Goal: Information Seeking & Learning: Check status

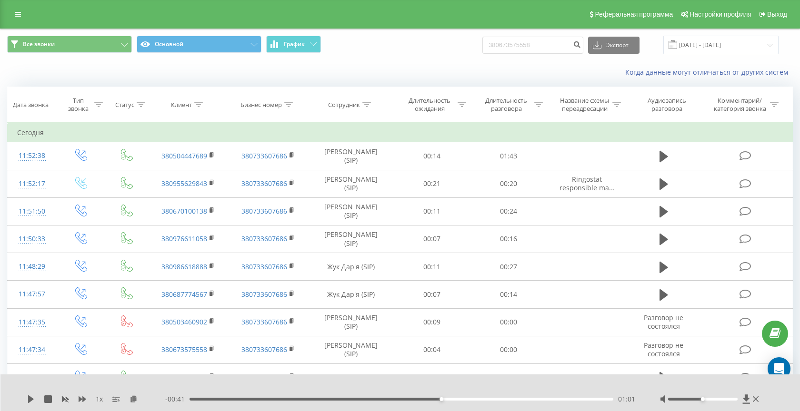
click at [534, 51] on input "380673575558" at bounding box center [532, 45] width 101 height 17
type input "380732287652"
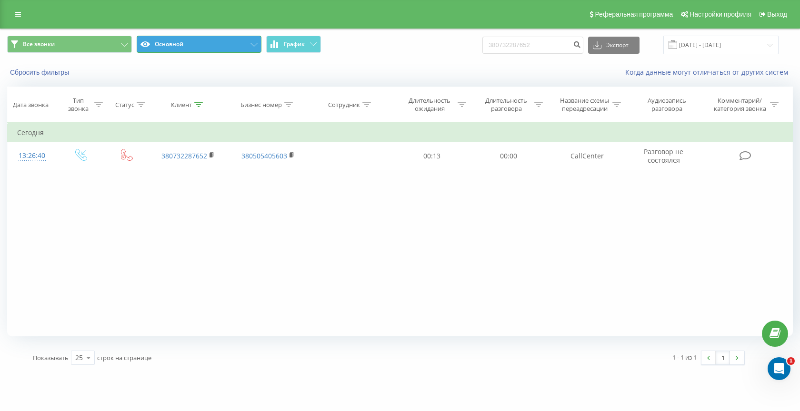
click at [190, 47] on button "Основной" at bounding box center [199, 44] width 125 height 17
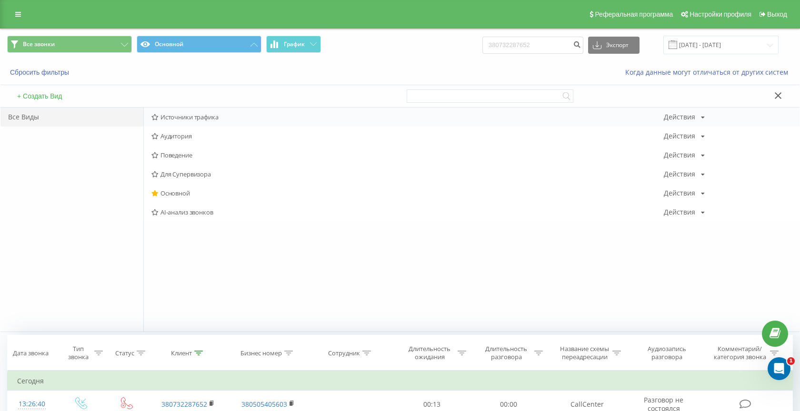
click at [180, 120] on span "Источники трафика" at bounding box center [407, 117] width 512 height 7
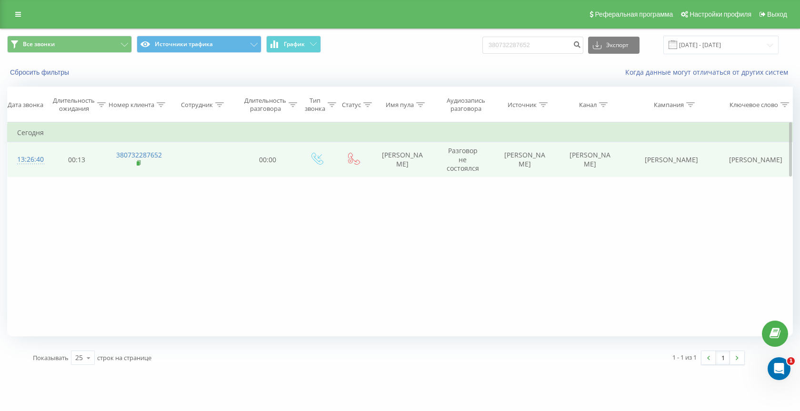
click at [139, 164] on rect at bounding box center [138, 163] width 3 height 4
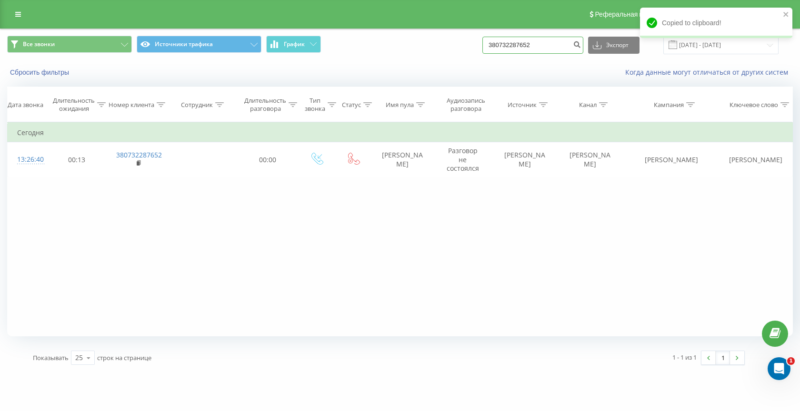
click at [529, 42] on input "380732287652" at bounding box center [532, 45] width 101 height 17
paste input "630372867"
type input "380630372867"
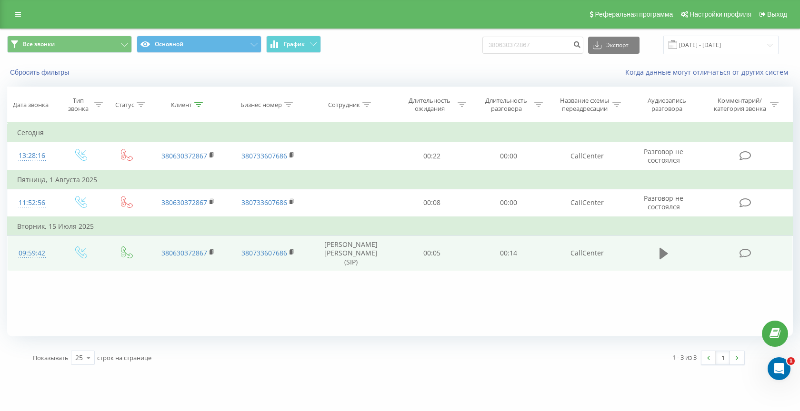
click at [664, 253] on icon at bounding box center [663, 253] width 9 height 13
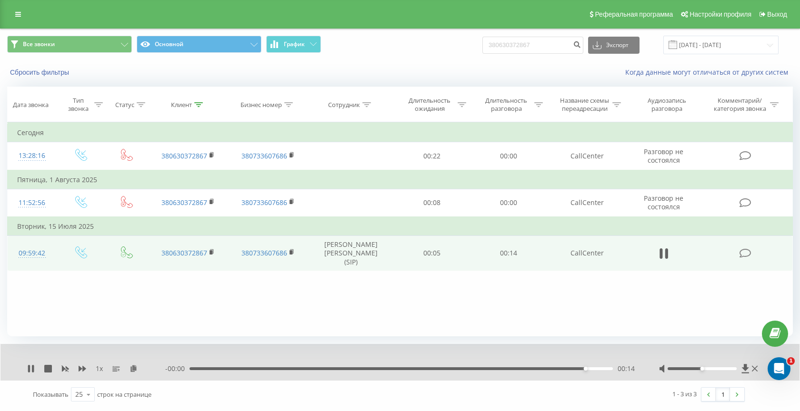
click at [224, 369] on div "00:14" at bounding box center [401, 369] width 423 height 3
click at [419, 369] on div "00:15" at bounding box center [398, 369] width 423 height 3
click at [31, 370] on icon at bounding box center [31, 369] width 6 height 8
click at [402, 370] on div "00:14" at bounding box center [401, 369] width 423 height 3
click at [30, 366] on icon at bounding box center [31, 369] width 8 height 8
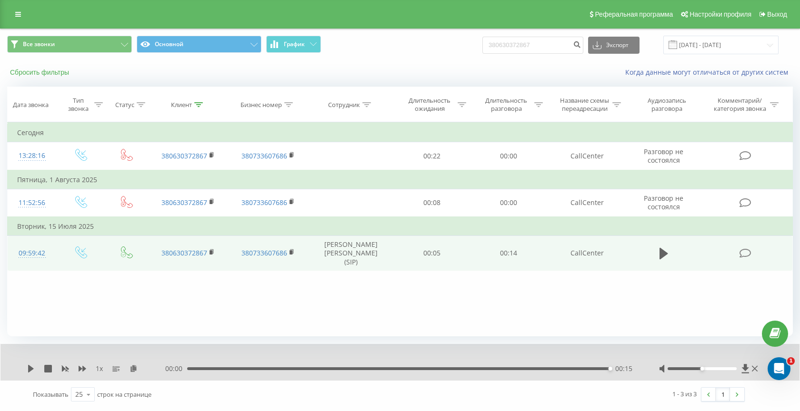
click at [48, 70] on button "Сбросить фильтры" at bounding box center [40, 72] width 67 height 9
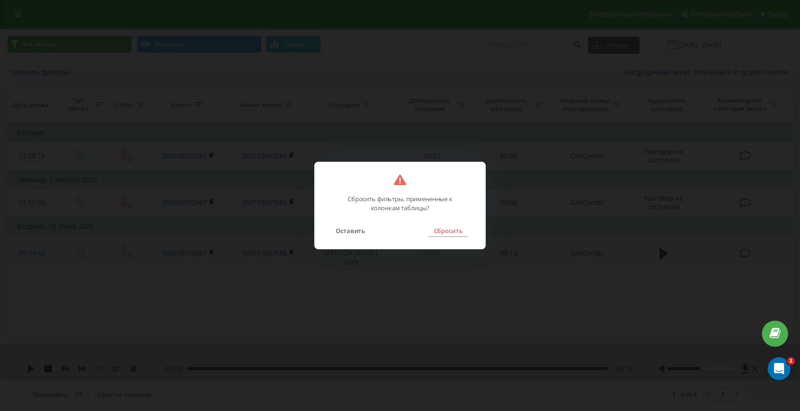
click at [454, 230] on button "Сбросить" at bounding box center [448, 231] width 39 height 12
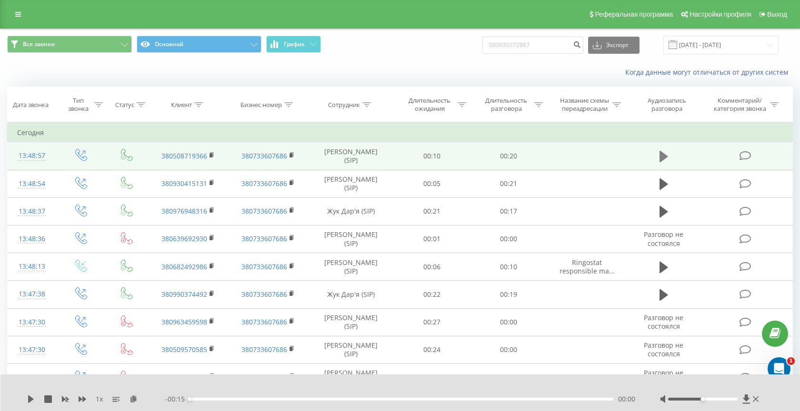
click at [668, 157] on button at bounding box center [664, 157] width 14 height 14
click at [30, 400] on icon at bounding box center [31, 400] width 8 height 8
click at [178, 50] on button "Основной" at bounding box center [199, 44] width 125 height 17
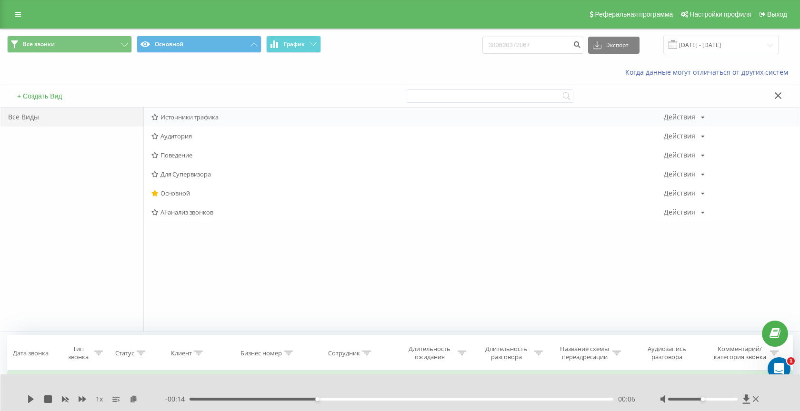
click at [181, 120] on span "Источники трафика" at bounding box center [407, 117] width 512 height 7
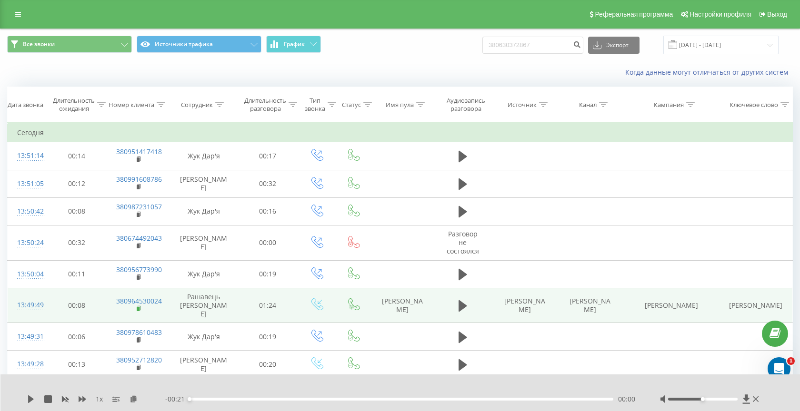
click at [140, 306] on icon at bounding box center [139, 308] width 3 height 4
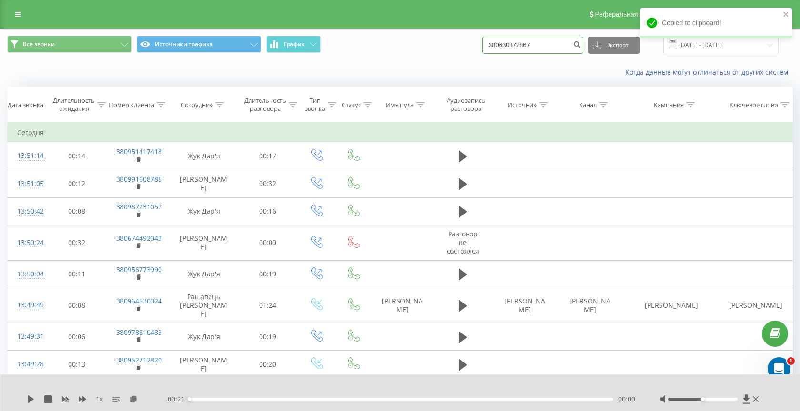
click at [537, 47] on input "380630372867" at bounding box center [532, 45] width 101 height 17
paste input "380990780770"
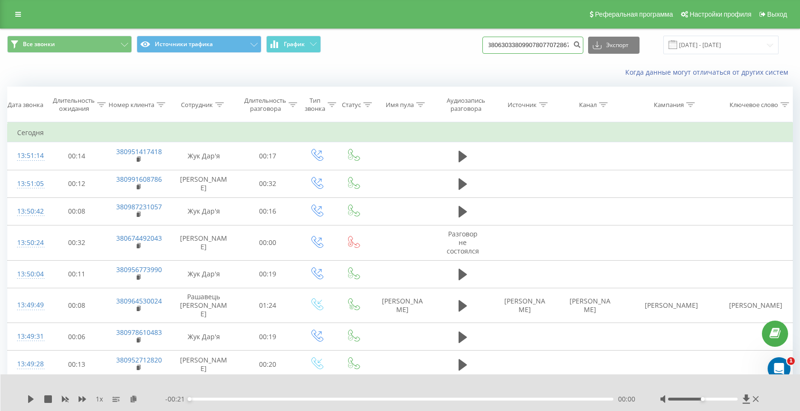
click at [530, 47] on input "380630338099078077072867" at bounding box center [532, 45] width 101 height 17
type input "380630338099078077072867"
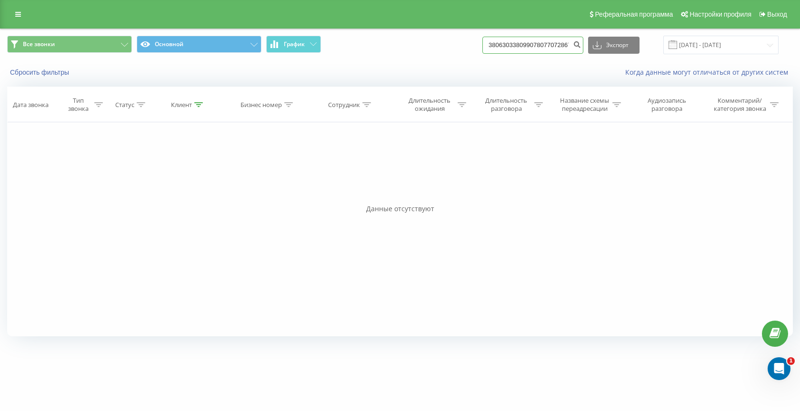
click at [533, 47] on input "380630338099078077072867" at bounding box center [532, 45] width 101 height 17
paste input "990780770"
type input "380990780770"
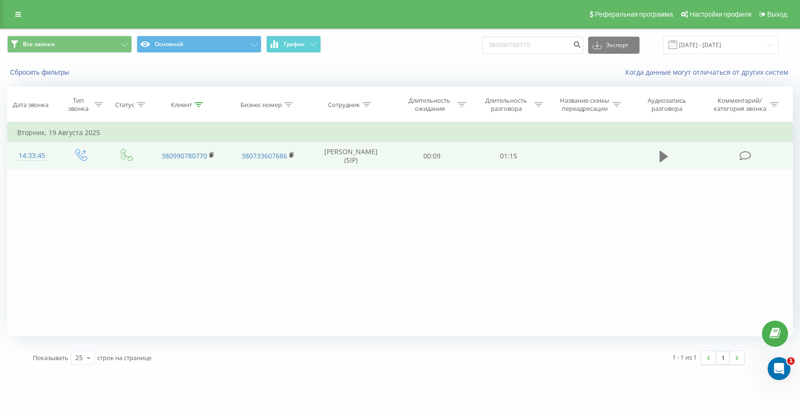
click at [657, 160] on button at bounding box center [664, 157] width 14 height 14
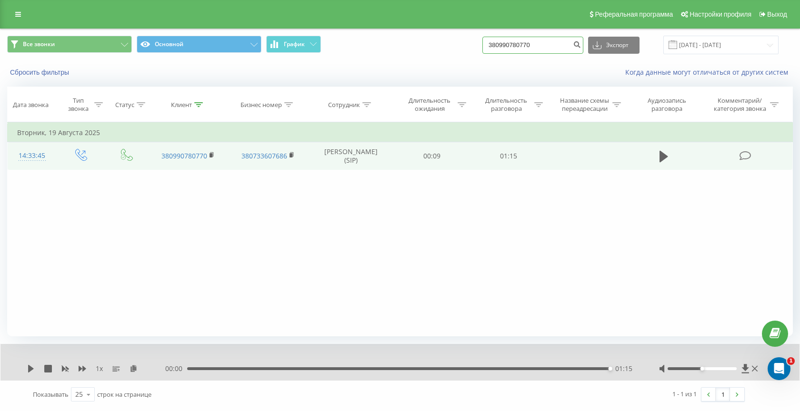
click at [540, 50] on input "380990780770" at bounding box center [532, 45] width 101 height 17
paste input "48225123973"
type input "48225123973"
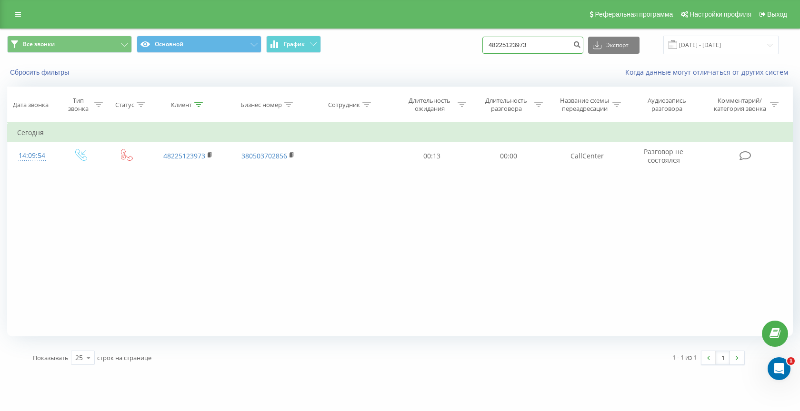
click at [540, 45] on input "48225123973" at bounding box center [532, 45] width 101 height 17
paste input "380631345689"
type input "380631345689"
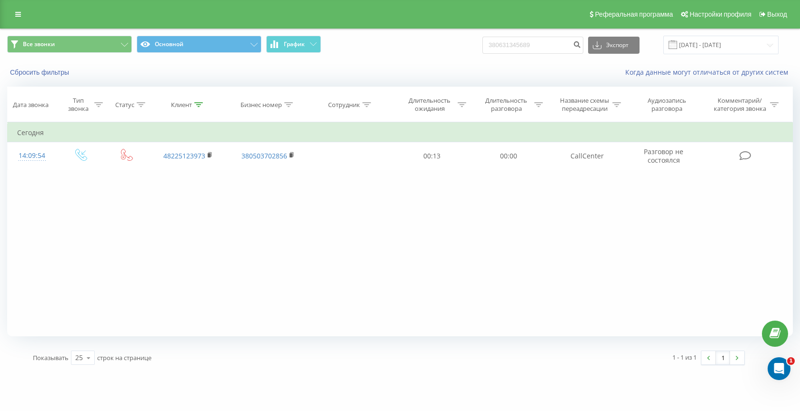
click at [415, 67] on div "Сбросить фильтры Когда данные могут отличаться от других систем" at bounding box center [399, 72] width 799 height 23
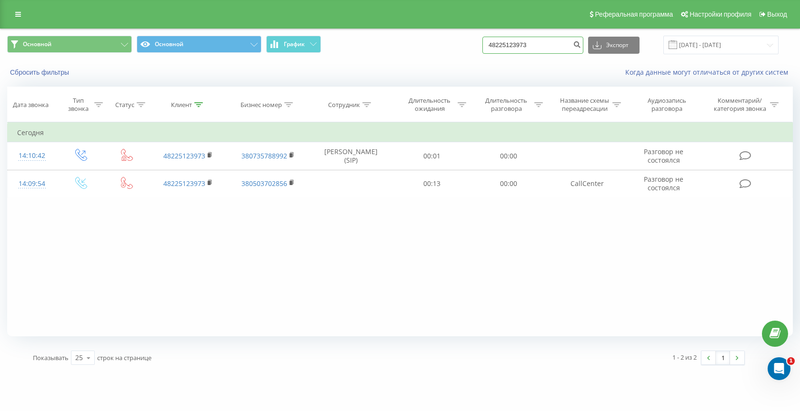
click at [547, 48] on input "48225123973" at bounding box center [532, 45] width 101 height 17
click at [45, 74] on button "Сбросить фильтры" at bounding box center [40, 72] width 67 height 9
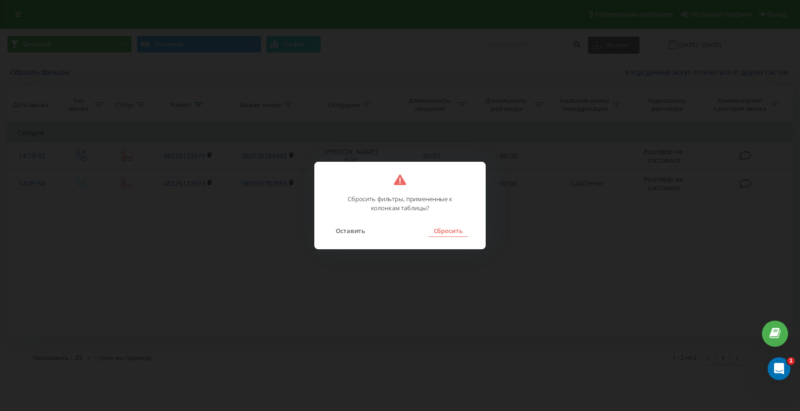
click at [440, 230] on button "Сбросить" at bounding box center [448, 231] width 39 height 12
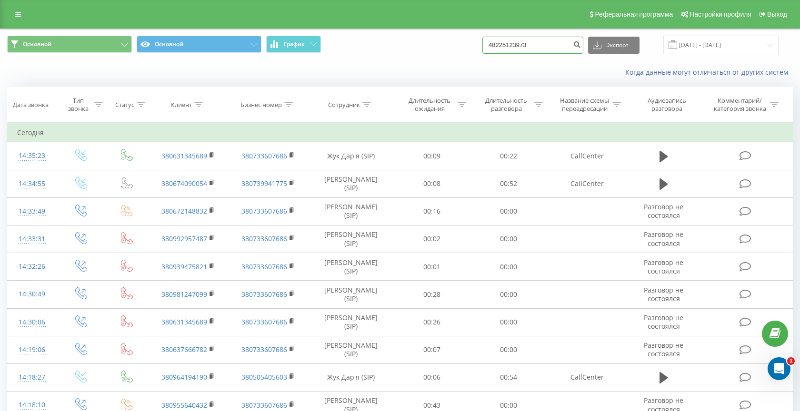
click at [555, 43] on input "48225123973" at bounding box center [532, 45] width 101 height 17
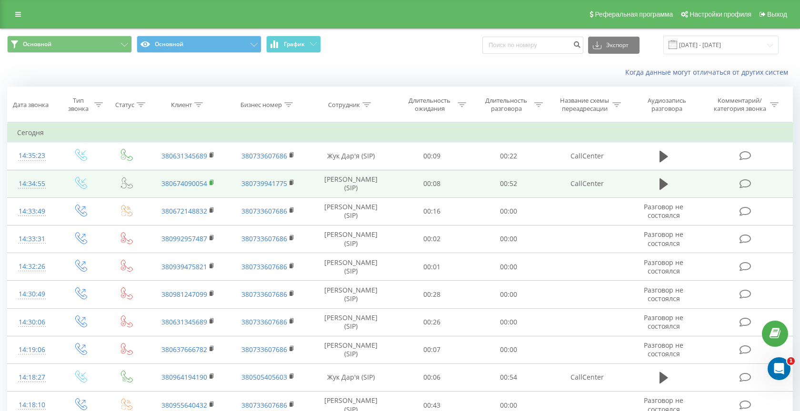
click at [213, 183] on icon at bounding box center [211, 182] width 3 height 4
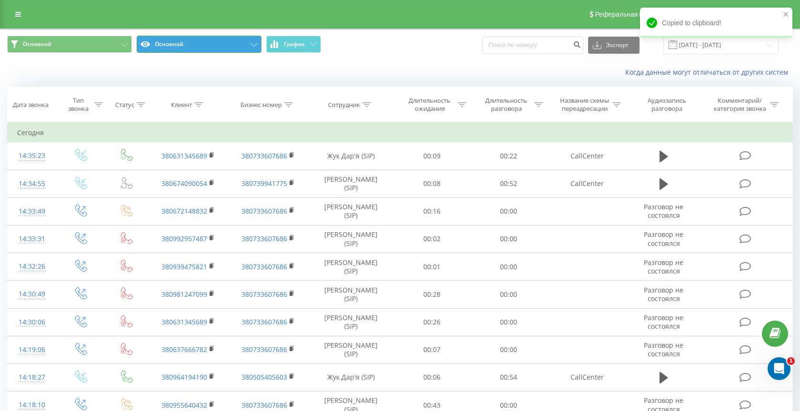
click at [196, 44] on button "Основной" at bounding box center [199, 44] width 125 height 17
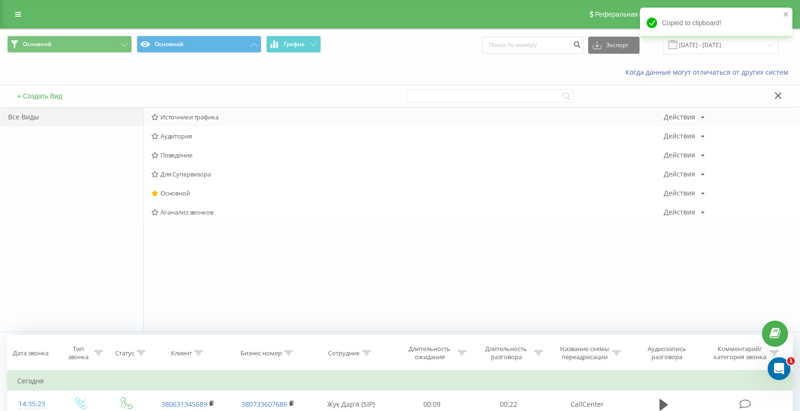
click at [192, 117] on span "Источники трафика" at bounding box center [407, 117] width 512 height 7
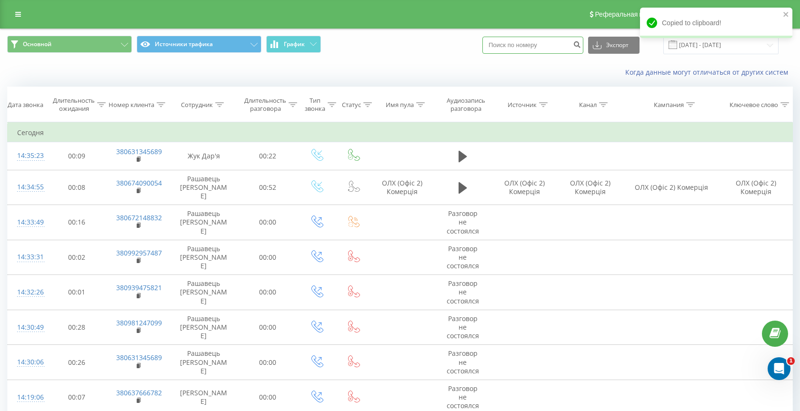
click at [552, 48] on input at bounding box center [532, 45] width 101 height 17
paste input "380681711996"
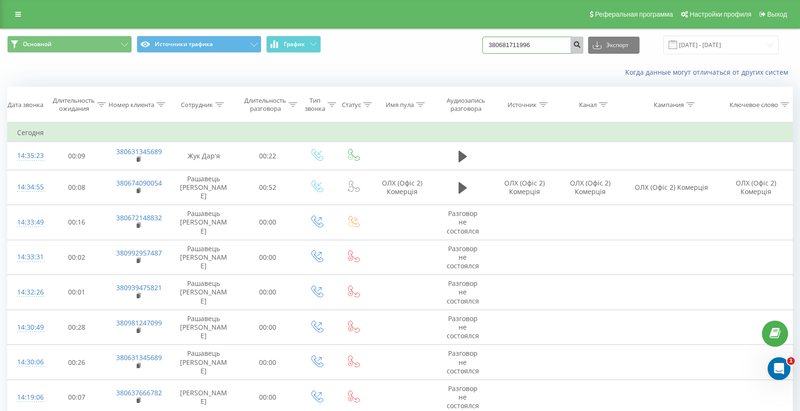
type input "380681711996"
click at [581, 45] on icon "submit" at bounding box center [577, 43] width 8 height 6
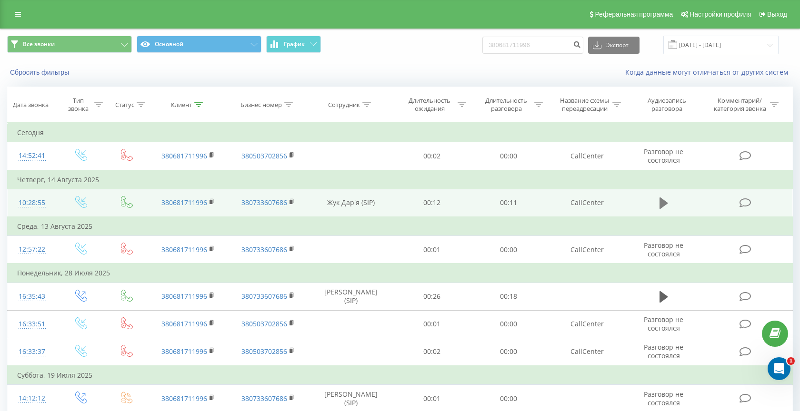
click at [666, 199] on icon at bounding box center [663, 203] width 9 height 13
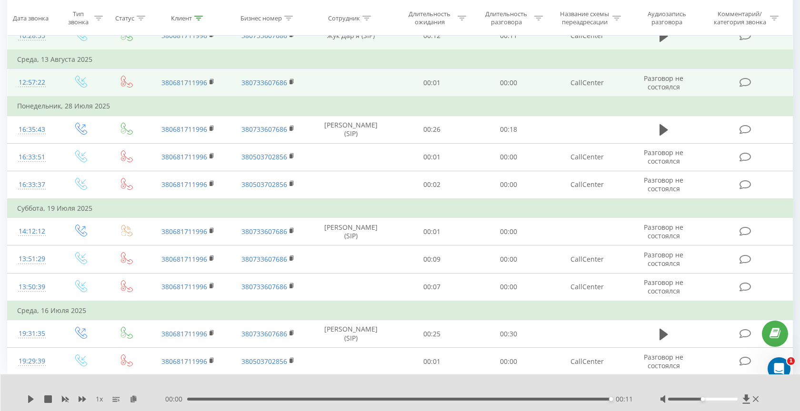
scroll to position [204, 0]
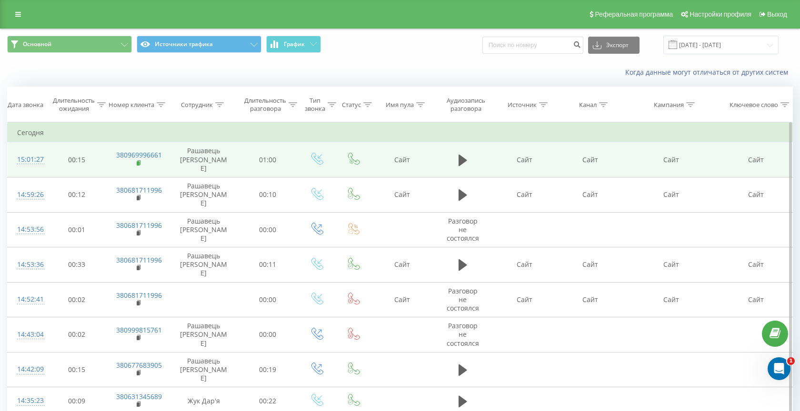
click at [138, 161] on rect at bounding box center [138, 163] width 3 height 4
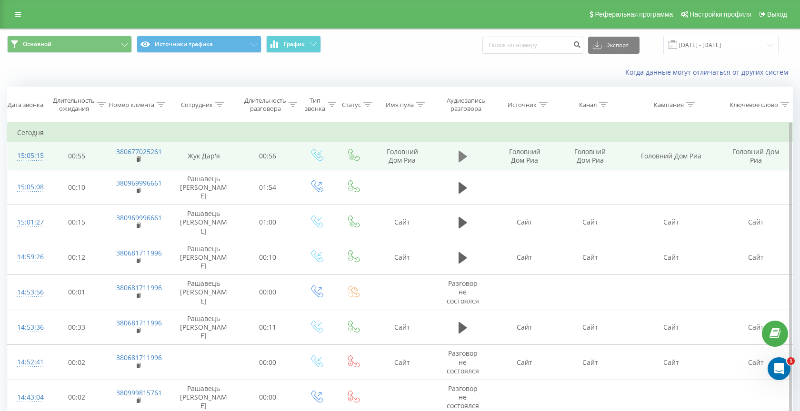
click at [459, 158] on icon at bounding box center [463, 156] width 9 height 11
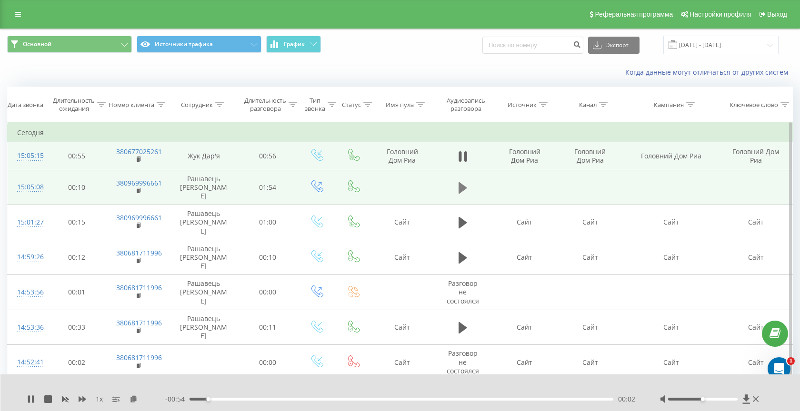
click at [461, 188] on icon at bounding box center [463, 187] width 9 height 11
click at [222, 398] on div "00:01" at bounding box center [402, 399] width 424 height 3
click at [262, 399] on div "00:13" at bounding box center [402, 399] width 424 height 3
click at [284, 400] on div "00:21" at bounding box center [402, 399] width 424 height 3
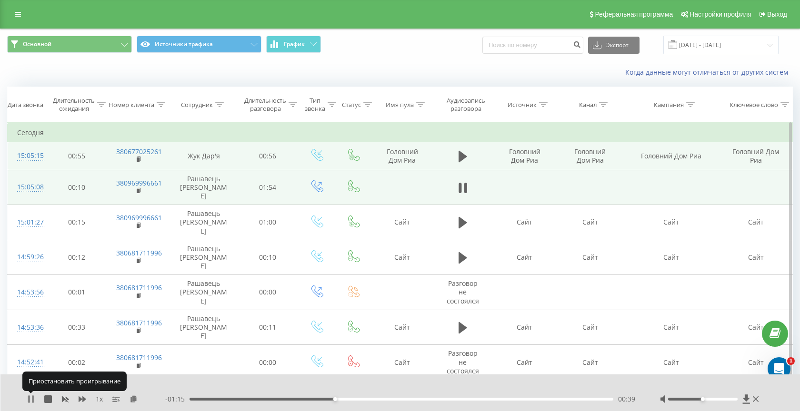
click at [31, 400] on icon at bounding box center [31, 400] width 8 height 8
click at [304, 399] on div "00:39" at bounding box center [402, 399] width 424 height 3
click at [34, 398] on icon at bounding box center [31, 400] width 8 height 8
click at [276, 399] on div "00:23" at bounding box center [402, 399] width 424 height 3
click at [31, 398] on icon at bounding box center [31, 400] width 8 height 8
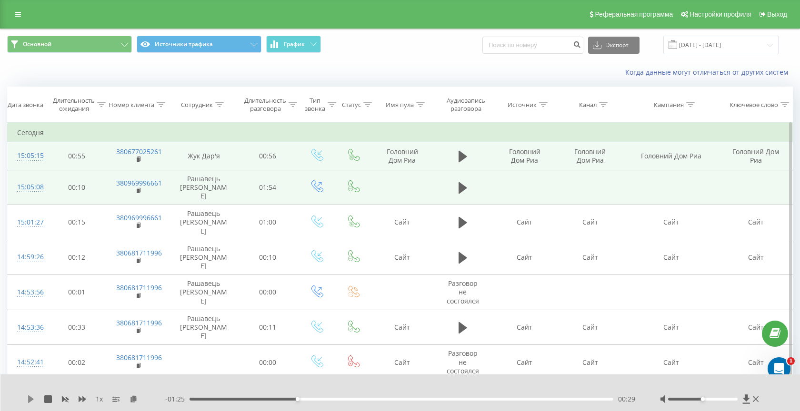
click at [30, 399] on icon at bounding box center [31, 400] width 6 height 8
click at [276, 399] on div "00:30" at bounding box center [402, 399] width 424 height 3
click at [31, 396] on icon at bounding box center [31, 400] width 8 height 8
click at [33, 397] on icon at bounding box center [31, 400] width 8 height 8
click at [31, 399] on icon at bounding box center [31, 400] width 8 height 8
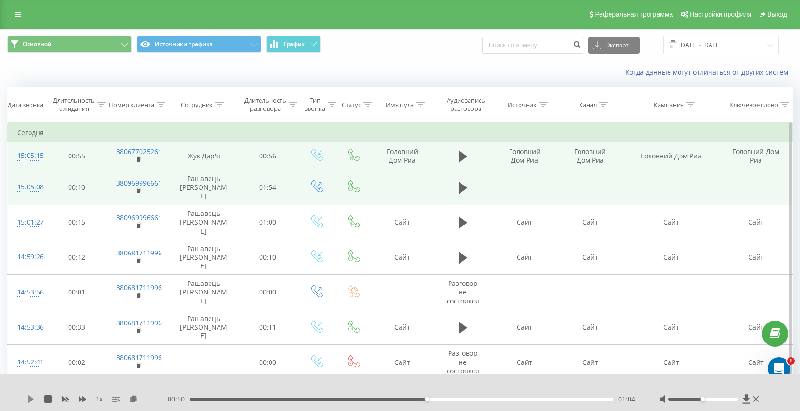
click at [31, 397] on icon at bounding box center [31, 400] width 8 height 8
click at [400, 399] on div "01:05" at bounding box center [402, 399] width 424 height 3
click at [32, 398] on icon at bounding box center [33, 400] width 2 height 8
click at [32, 398] on icon at bounding box center [31, 400] width 8 height 8
click at [32, 398] on icon at bounding box center [33, 400] width 2 height 8
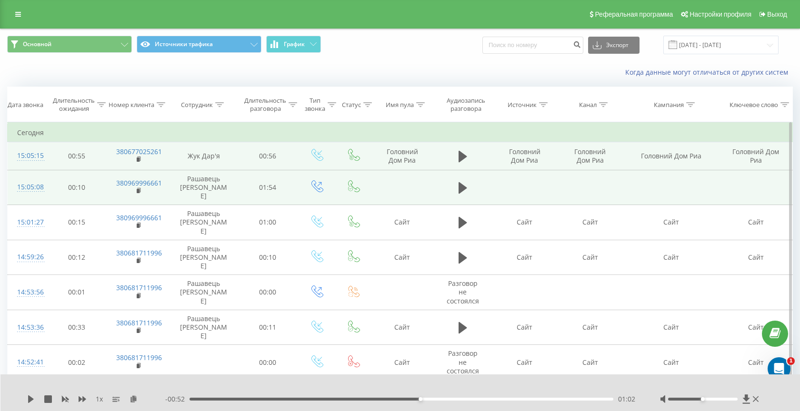
click at [394, 399] on div "01:02" at bounding box center [402, 399] width 424 height 3
click at [31, 399] on icon at bounding box center [31, 400] width 6 height 8
click at [382, 399] on div "00:58" at bounding box center [402, 399] width 424 height 3
click at [370, 399] on div "00:53" at bounding box center [402, 399] width 424 height 3
click at [29, 403] on icon at bounding box center [29, 400] width 2 height 8
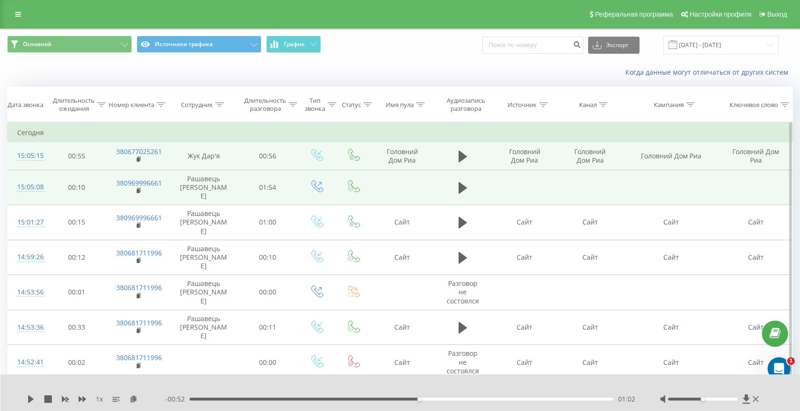
click at [404, 400] on div "01:02" at bounding box center [402, 399] width 424 height 3
click at [29, 399] on icon at bounding box center [31, 400] width 6 height 8
click at [31, 399] on icon at bounding box center [31, 400] width 8 height 8
click at [31, 399] on icon at bounding box center [31, 400] width 6 height 8
click at [29, 401] on icon at bounding box center [29, 400] width 2 height 8
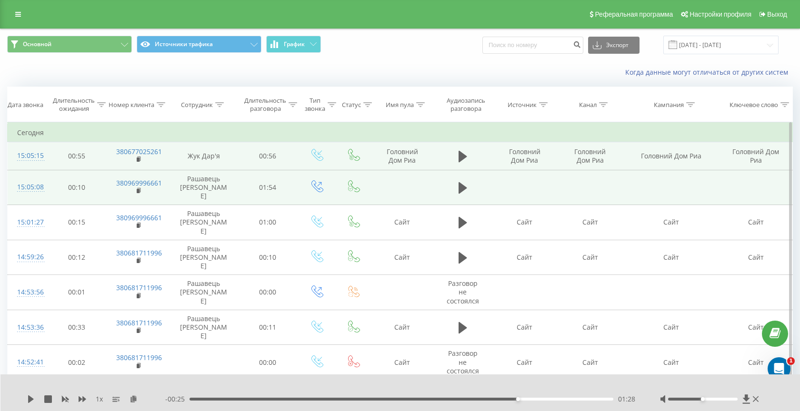
click at [463, 399] on div "01:28" at bounding box center [402, 399] width 424 height 3
click at [29, 399] on icon at bounding box center [31, 400] width 6 height 8
click at [431, 399] on div "01:36" at bounding box center [402, 399] width 424 height 3
click at [31, 400] on icon at bounding box center [31, 400] width 8 height 8
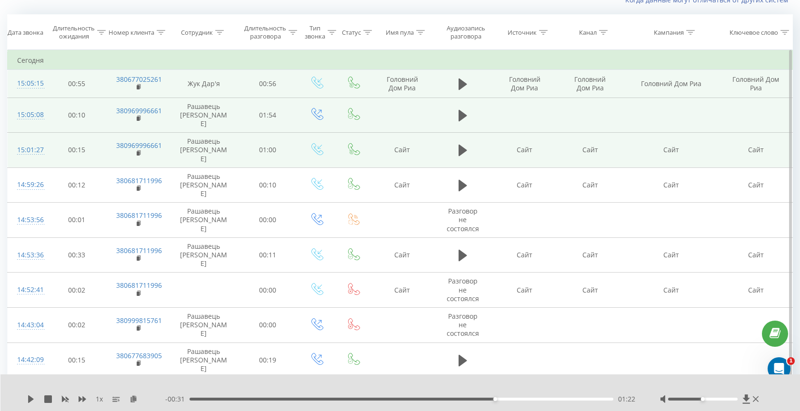
scroll to position [85, 0]
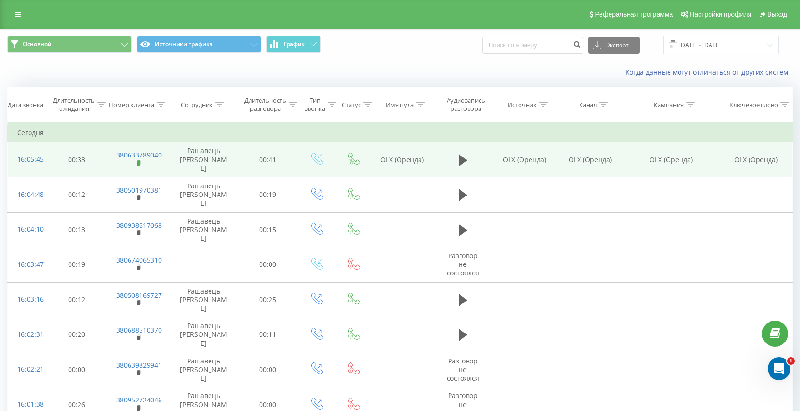
click at [139, 161] on rect at bounding box center [138, 163] width 3 height 4
click at [458, 160] on button at bounding box center [463, 160] width 14 height 14
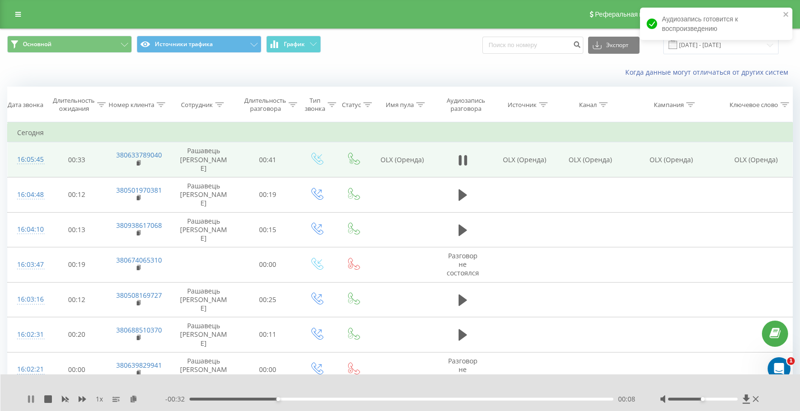
click at [30, 401] on icon at bounding box center [31, 400] width 8 height 8
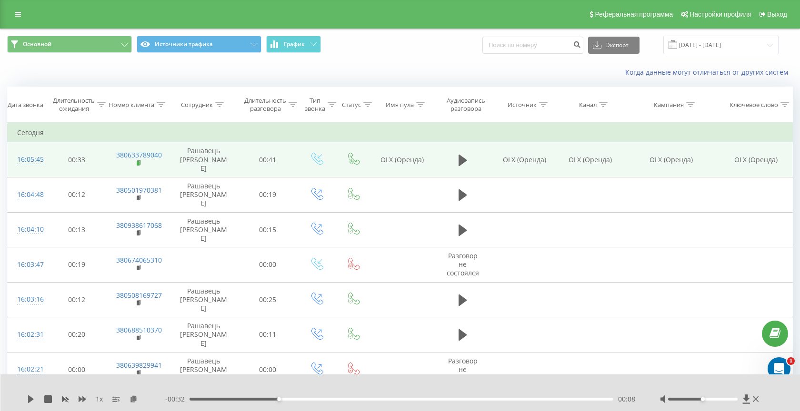
click at [140, 160] on icon at bounding box center [139, 163] width 5 height 7
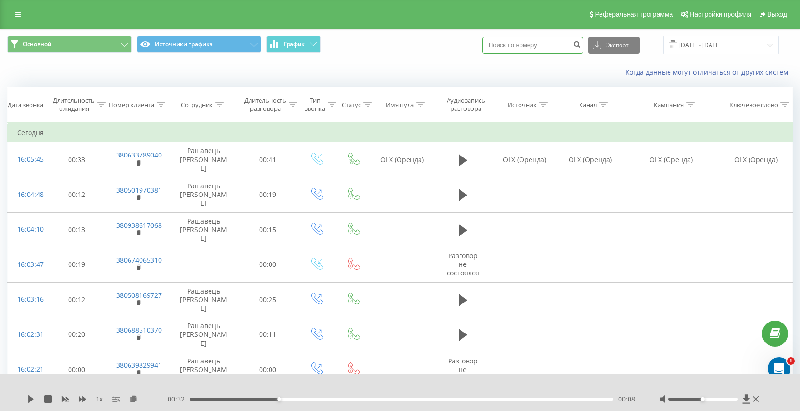
click at [539, 40] on input at bounding box center [532, 45] width 101 height 17
paste input "380735821489"
type input "380735821489"
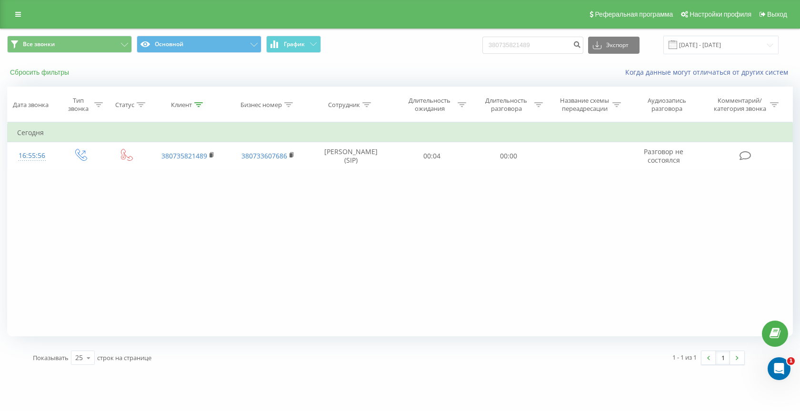
click at [50, 72] on button "Сбросить фильтры" at bounding box center [40, 72] width 67 height 9
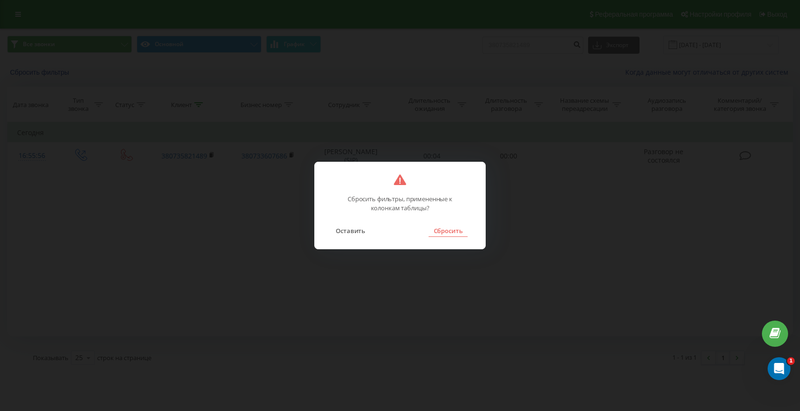
click at [443, 232] on button "Сбросить" at bounding box center [448, 231] width 39 height 12
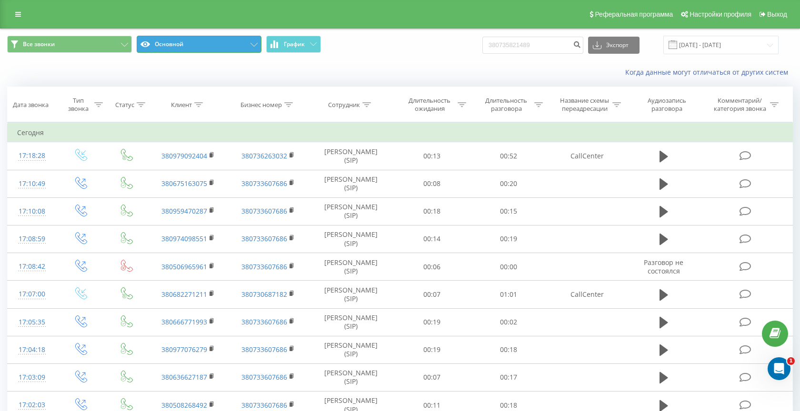
click at [199, 41] on button "Основной" at bounding box center [199, 44] width 125 height 17
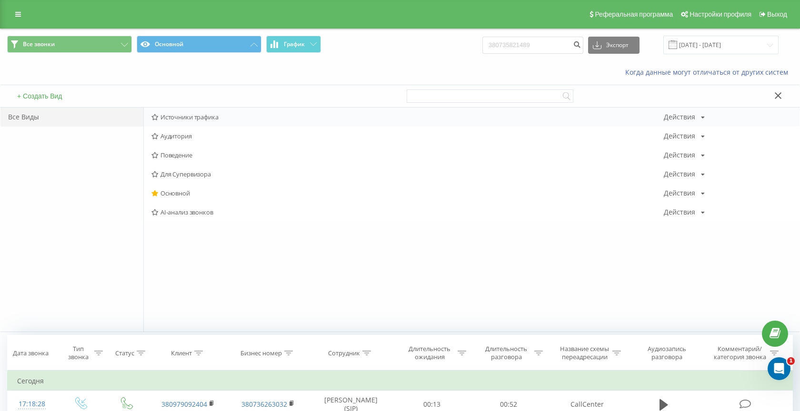
click at [184, 122] on div "Источники трафика Действия Редактировать Копировать Удалить По умолчанию Подели…" at bounding box center [472, 117] width 656 height 19
click at [175, 114] on span "Источники трафика" at bounding box center [407, 117] width 512 height 7
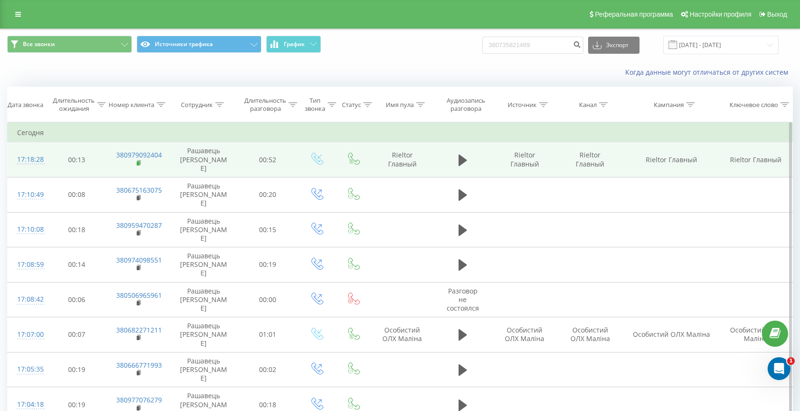
click at [138, 161] on rect at bounding box center [138, 163] width 3 height 4
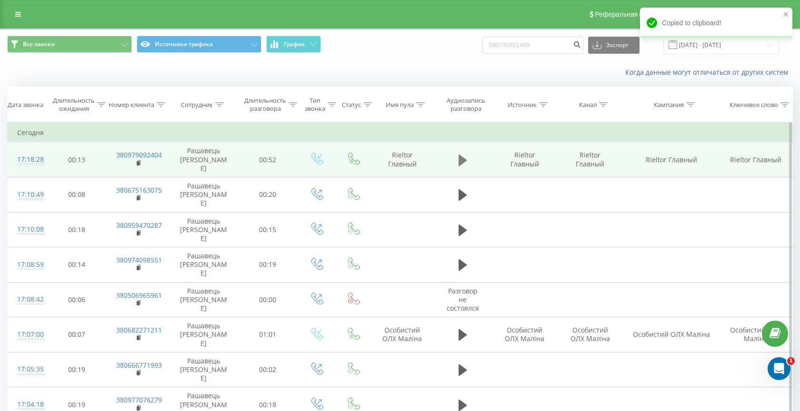
click at [461, 157] on icon at bounding box center [463, 159] width 9 height 11
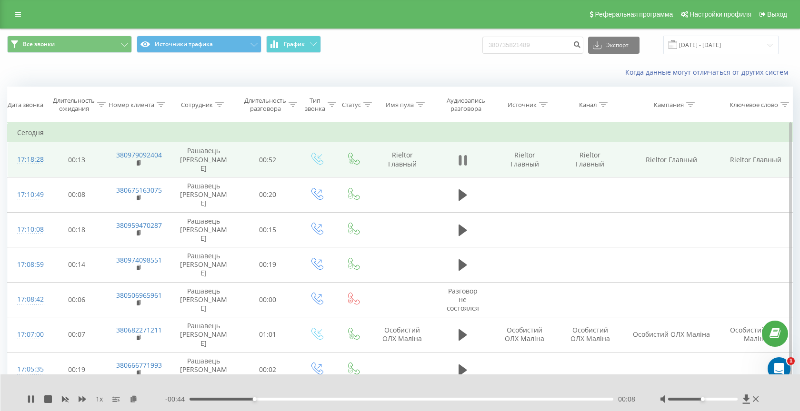
click at [467, 159] on button at bounding box center [463, 160] width 14 height 14
click at [140, 161] on rect at bounding box center [138, 163] width 3 height 4
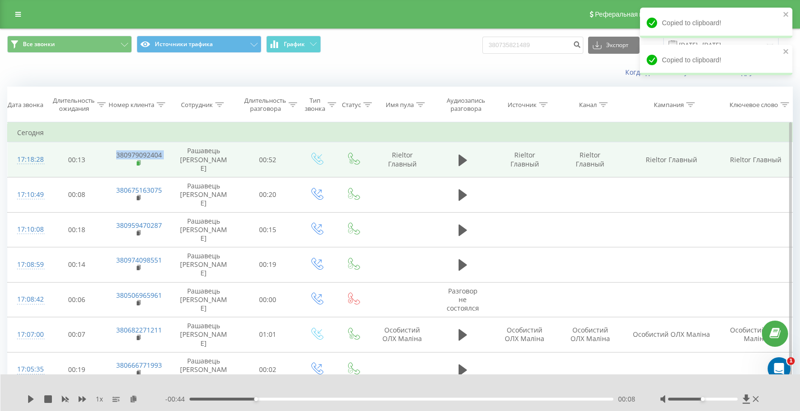
click at [140, 161] on rect at bounding box center [138, 163] width 3 height 4
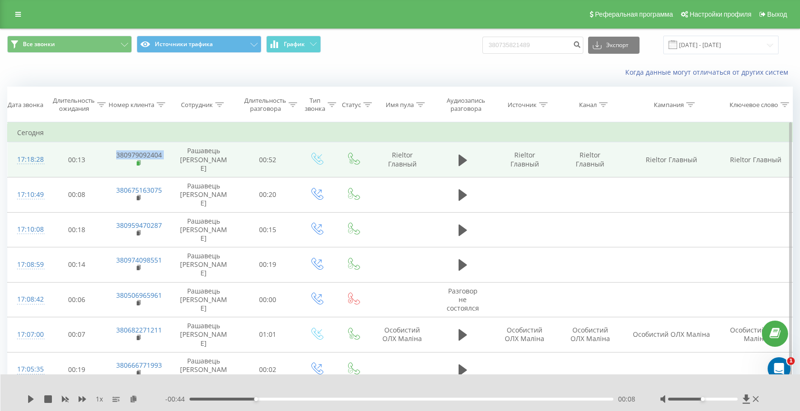
click at [139, 161] on rect at bounding box center [138, 163] width 3 height 4
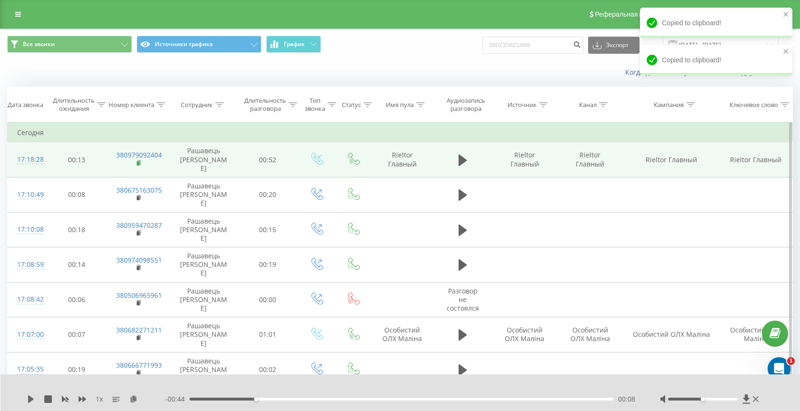
click at [139, 161] on rect at bounding box center [138, 163] width 3 height 4
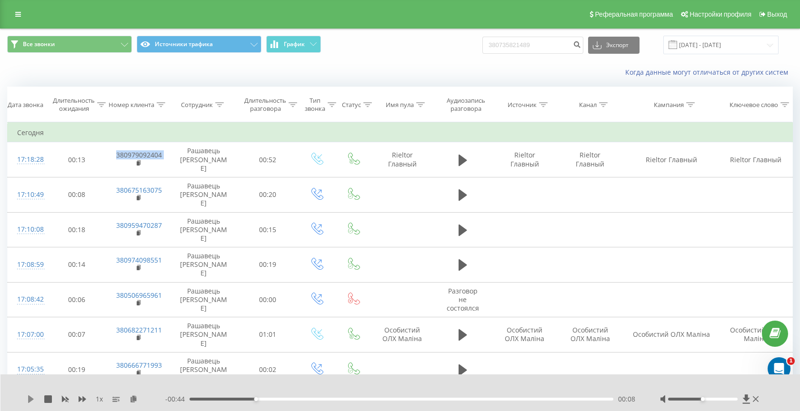
click at [30, 402] on icon at bounding box center [31, 400] width 6 height 8
click at [30, 402] on icon at bounding box center [31, 400] width 8 height 8
click at [536, 43] on input "380735821489" at bounding box center [532, 45] width 101 height 17
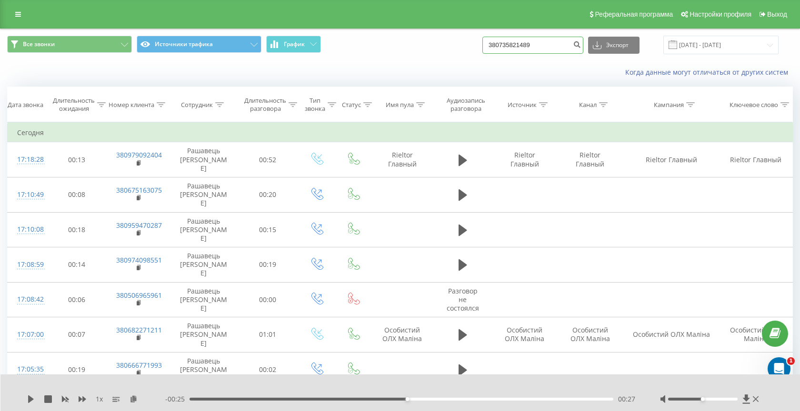
paste input "9851789"
type input "380985178989"
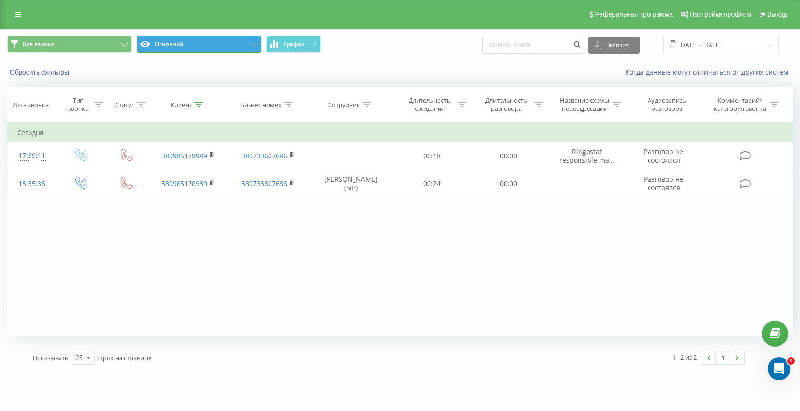
click at [192, 42] on button "Основной" at bounding box center [199, 44] width 125 height 17
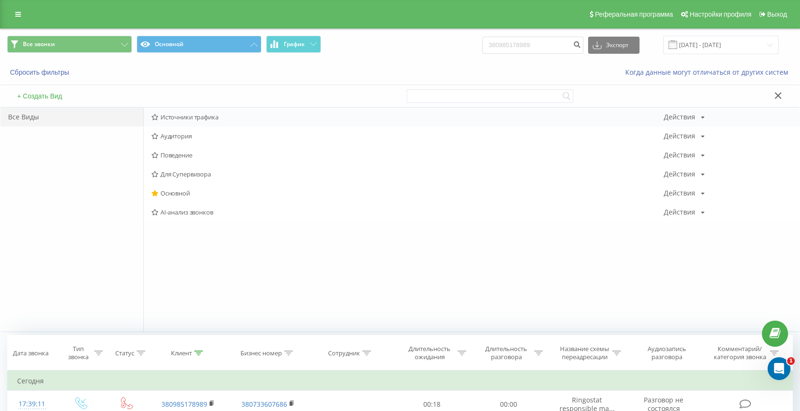
click at [189, 119] on span "Источники трафика" at bounding box center [407, 117] width 512 height 7
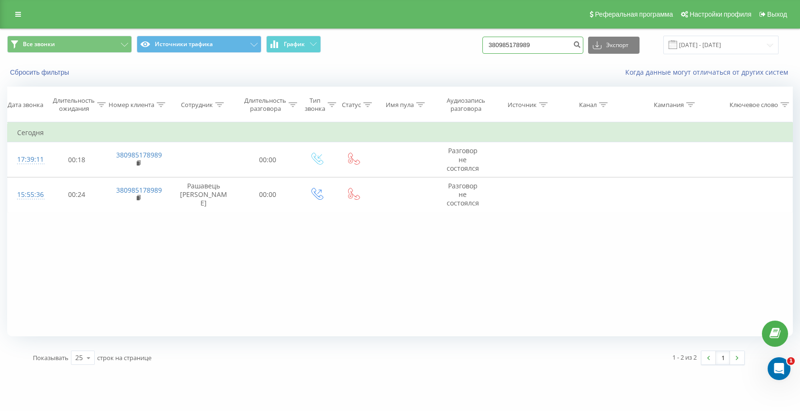
click at [545, 44] on input "380985178989" at bounding box center [532, 45] width 101 height 17
paste input "669761815"
type input "380669761815"
